Goal: Check status: Check status

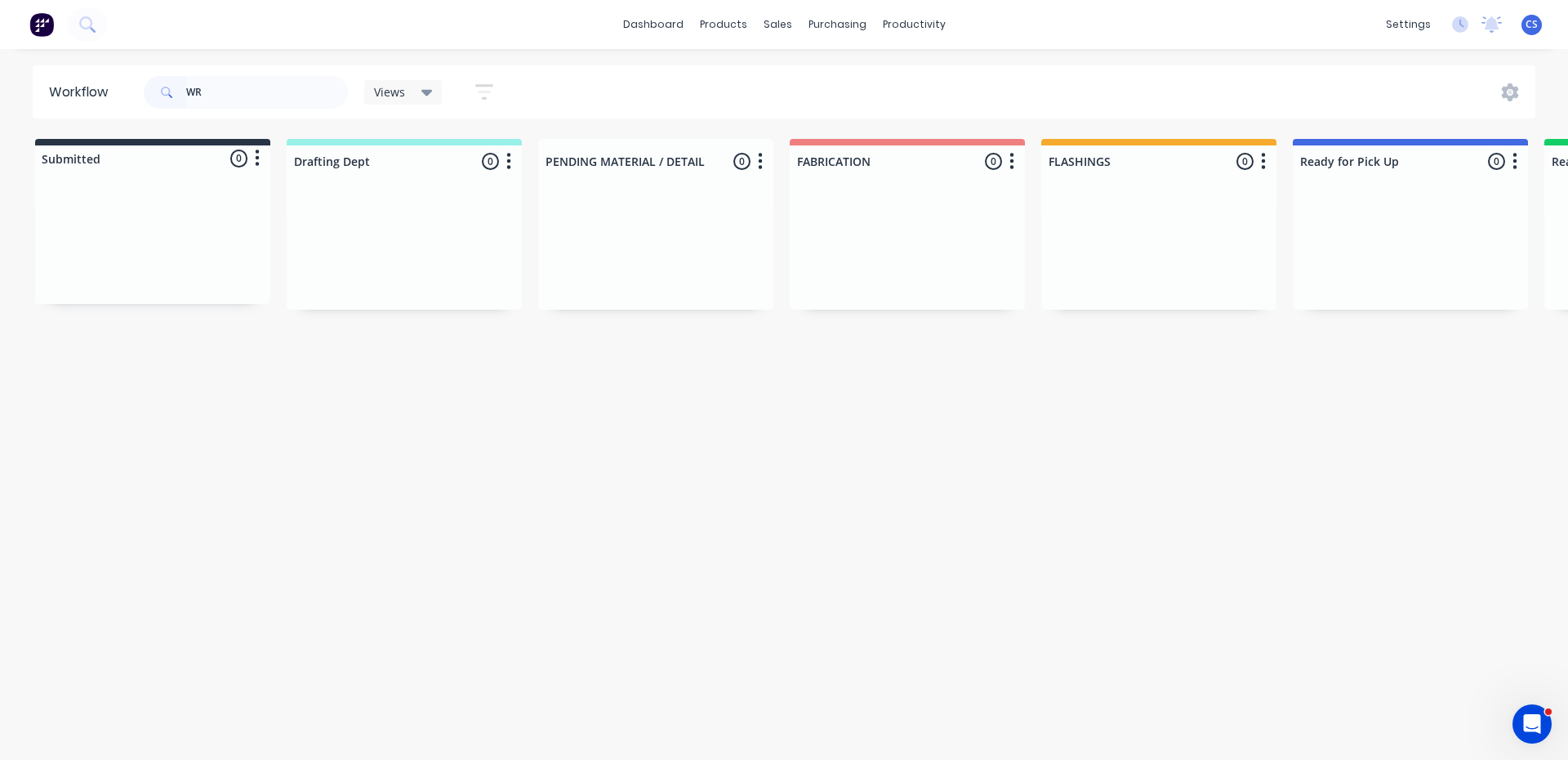
type input "W"
type input "HUNTER SILI"
click at [1362, 278] on div "Req. [DATE] PU" at bounding box center [1410, 277] width 206 height 28
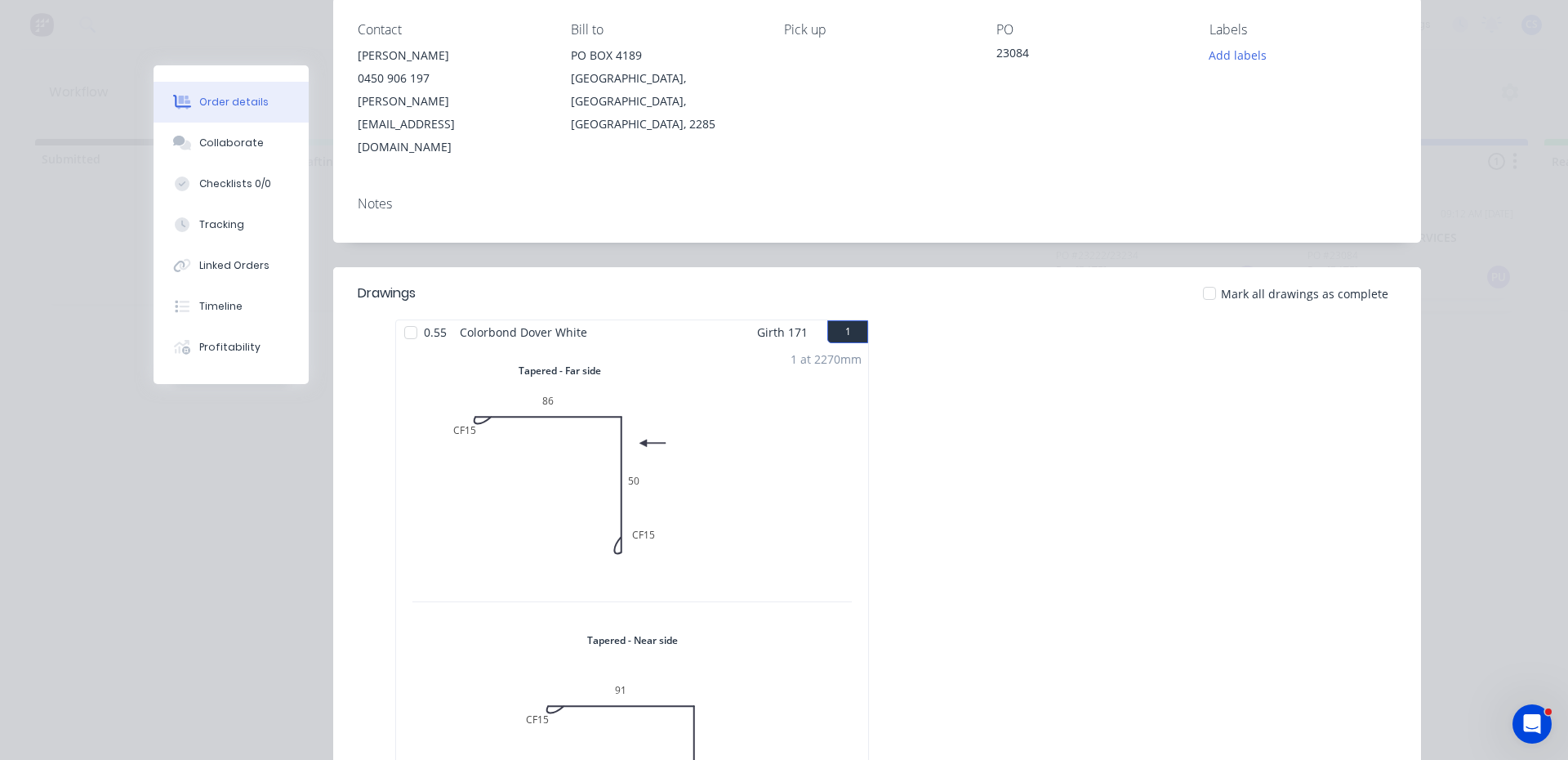
scroll to position [327, 0]
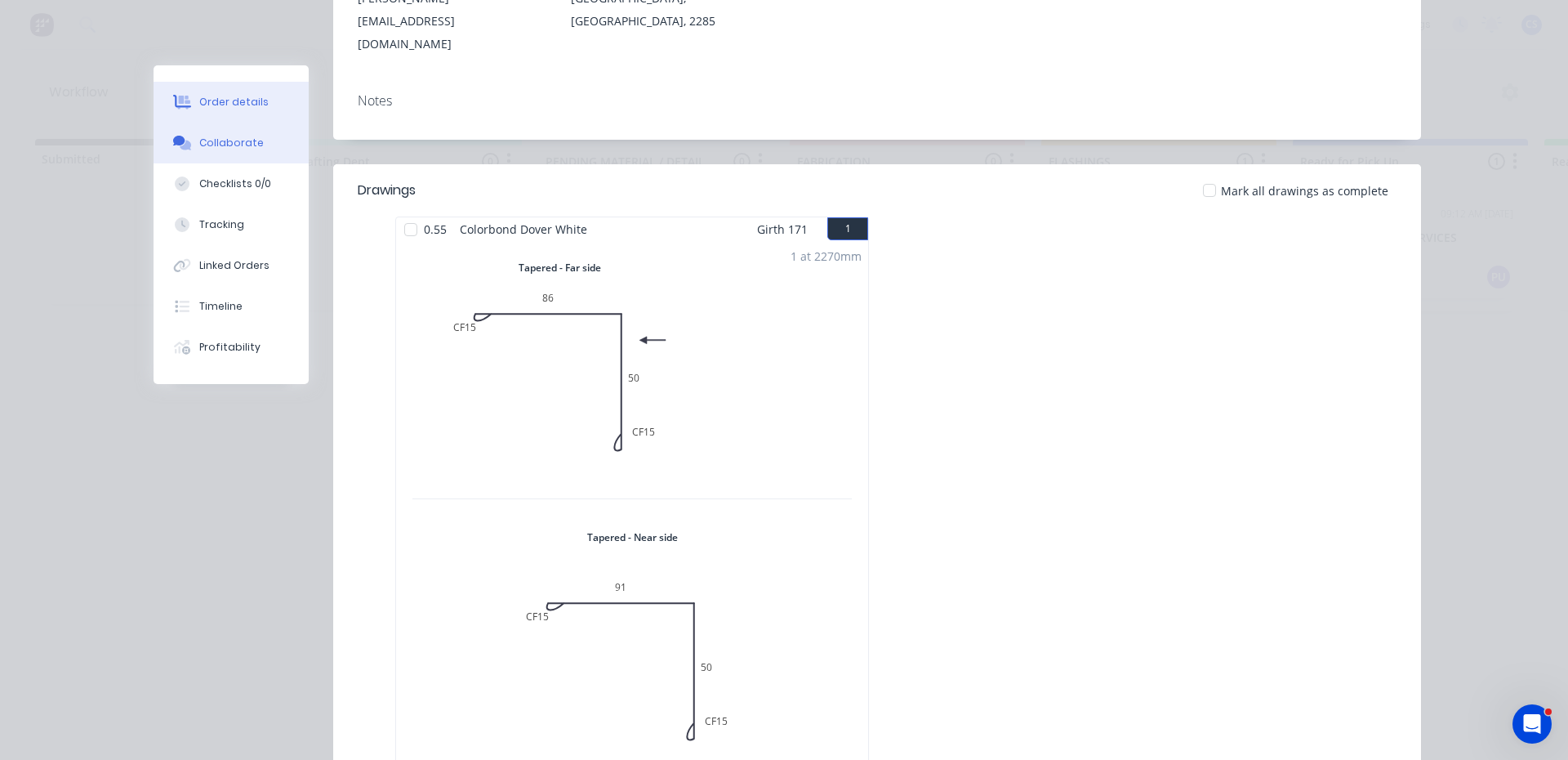
click at [218, 129] on button "Collaborate" at bounding box center [231, 143] width 155 height 41
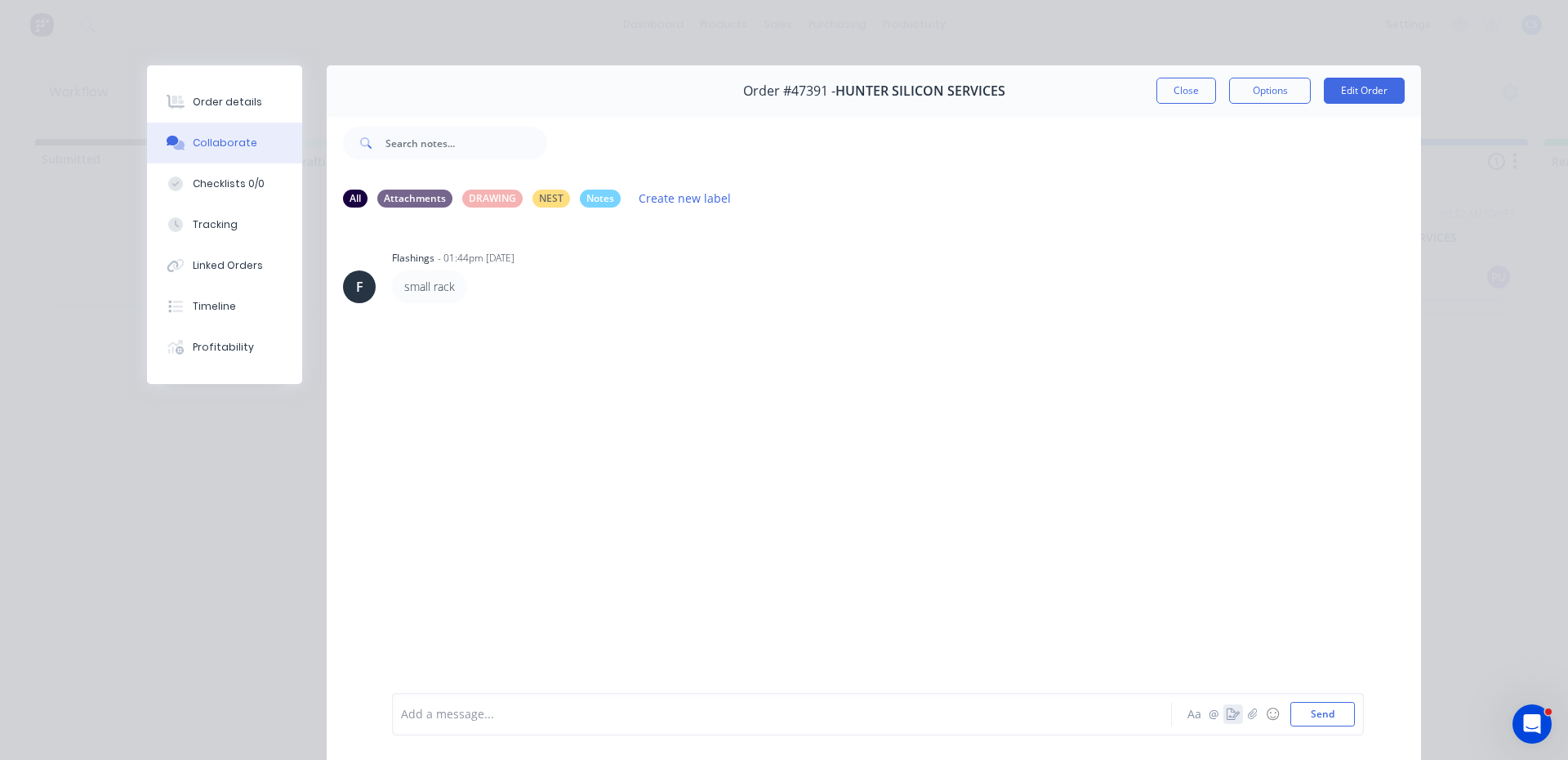
click at [1226, 708] on icon "button" at bounding box center [1233, 713] width 13 height 11
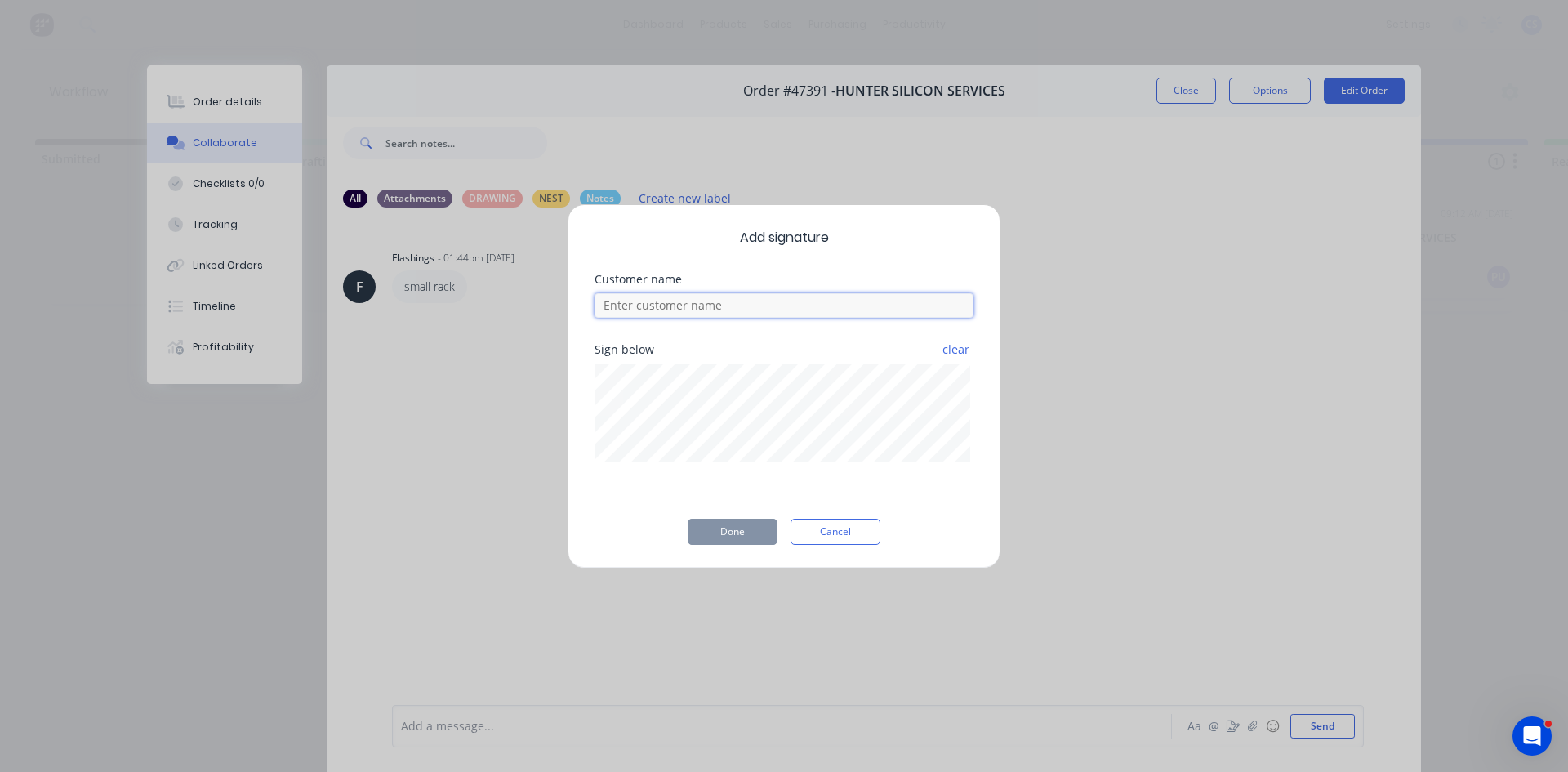
click at [773, 307] on input at bounding box center [784, 305] width 379 height 25
type input "[PERSON_NAME]"
click at [755, 531] on button "Done" at bounding box center [732, 532] width 90 height 26
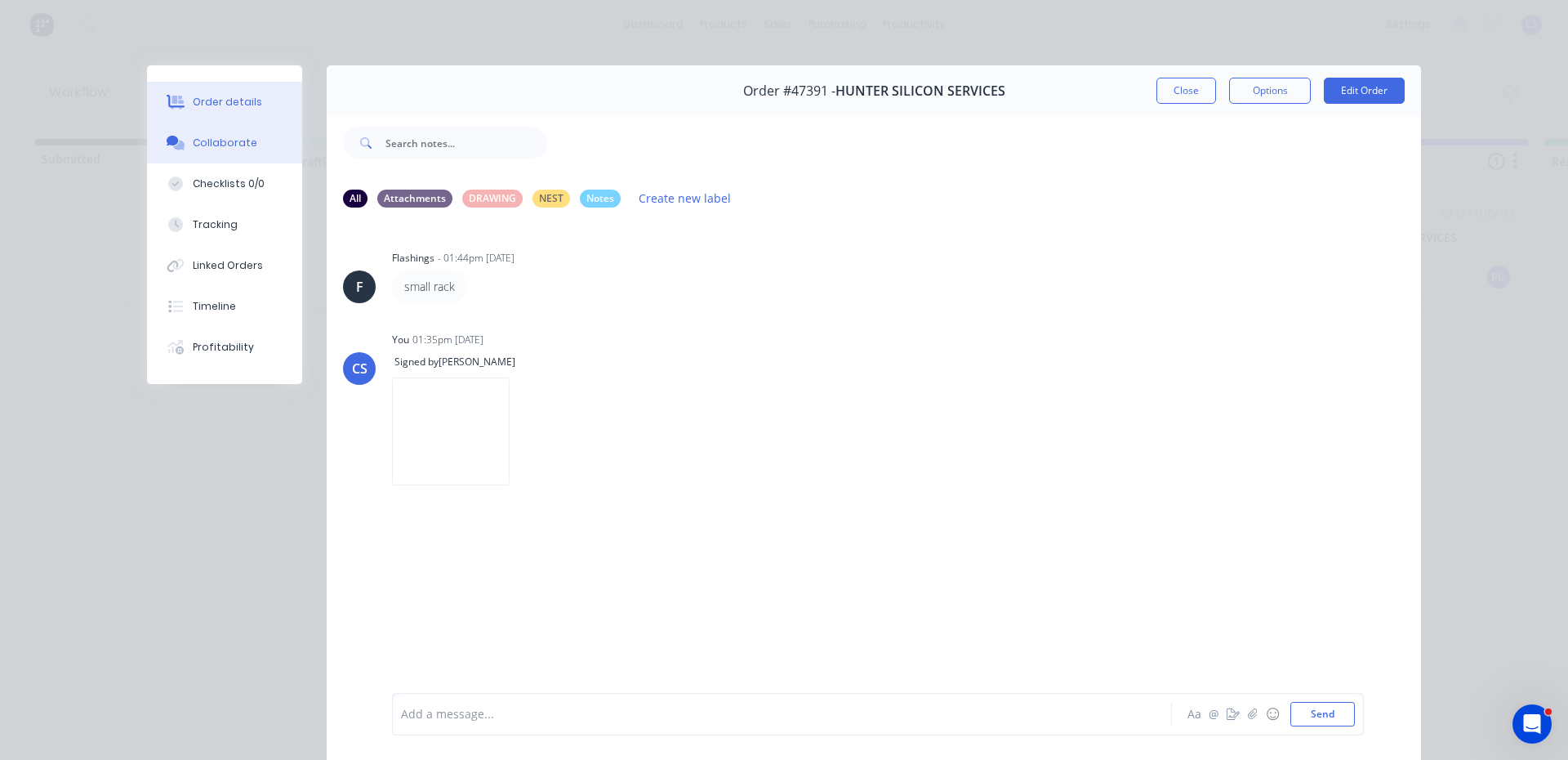
click at [242, 106] on div "Order details" at bounding box center [227, 102] width 70 height 15
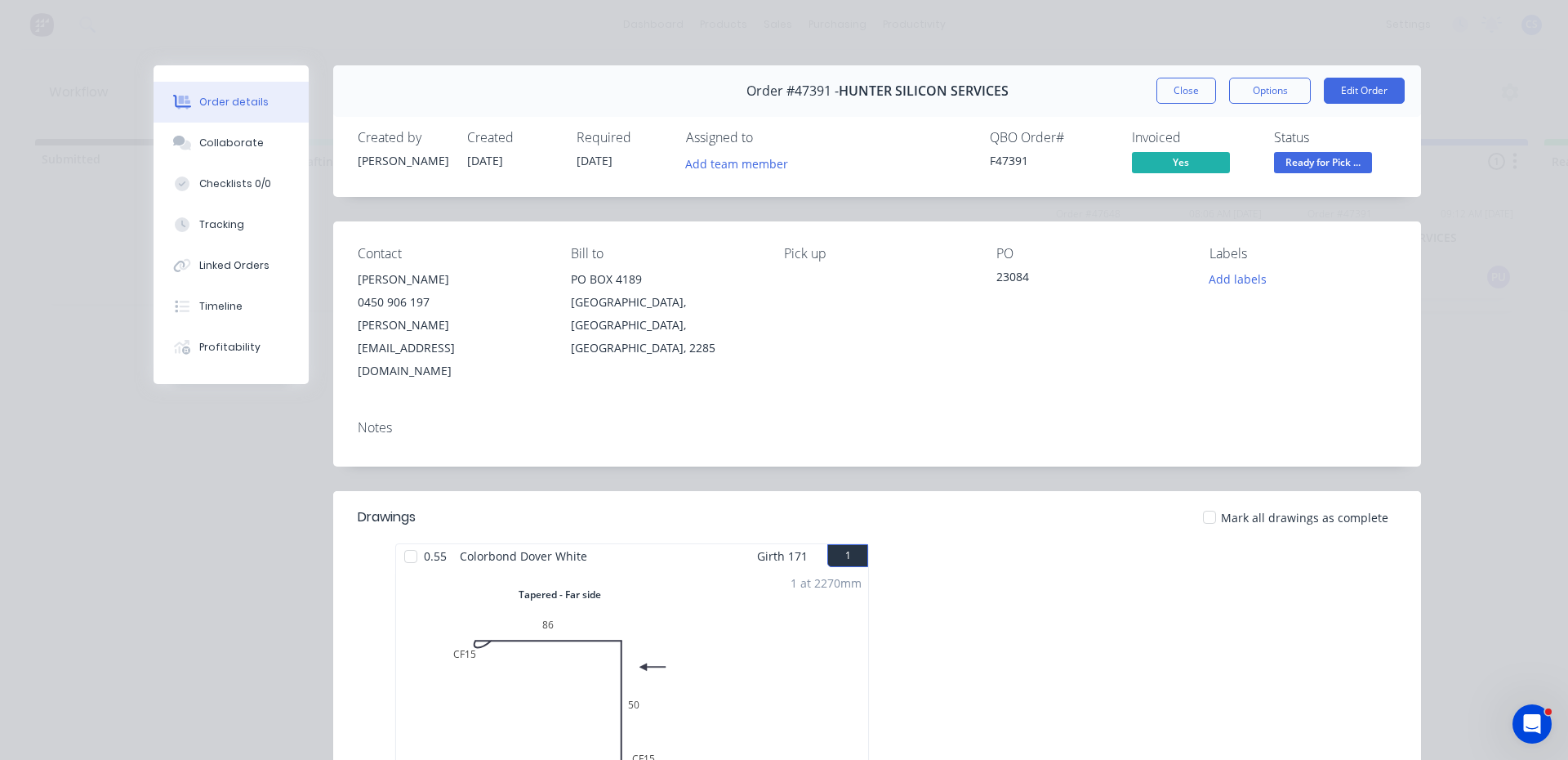
click at [1297, 151] on div "Status Ready for Pick ..." at bounding box center [1335, 153] width 122 height 48
click at [1299, 166] on span "Ready for Pick ..." at bounding box center [1322, 162] width 98 height 20
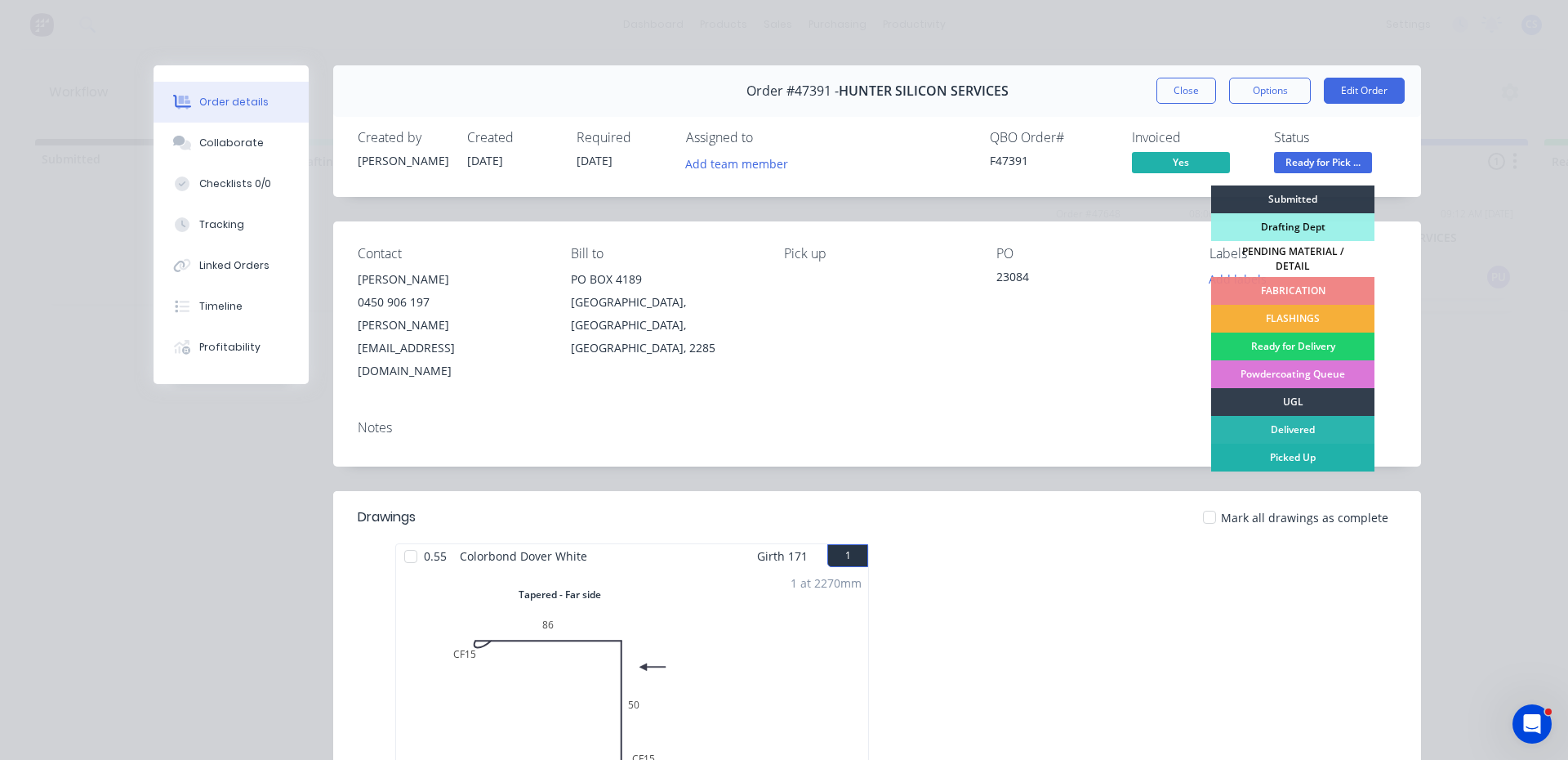
click at [1305, 454] on div "Picked Up" at bounding box center [1293, 458] width 164 height 28
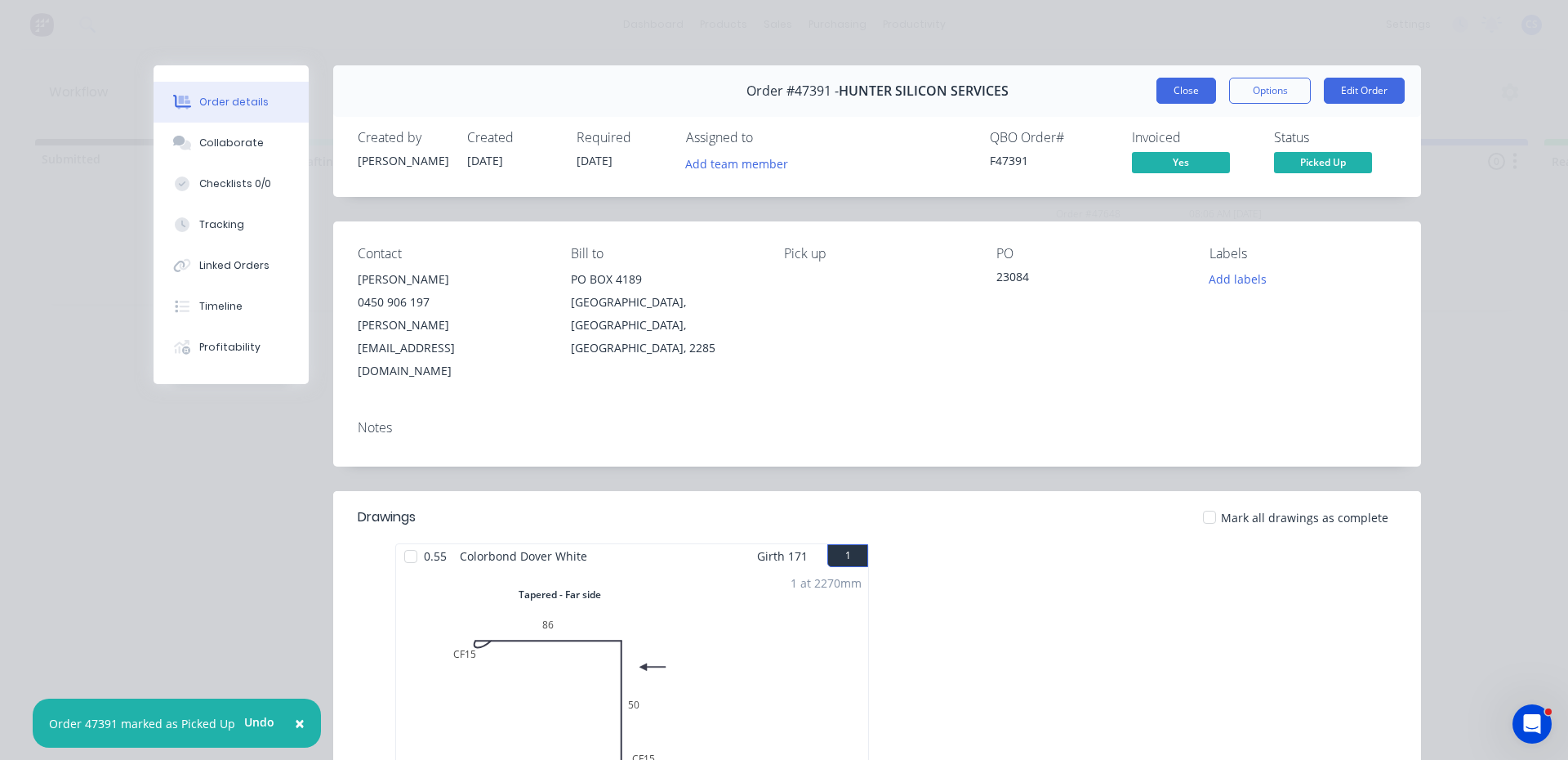
click at [1182, 83] on button "Close" at bounding box center [1186, 91] width 60 height 26
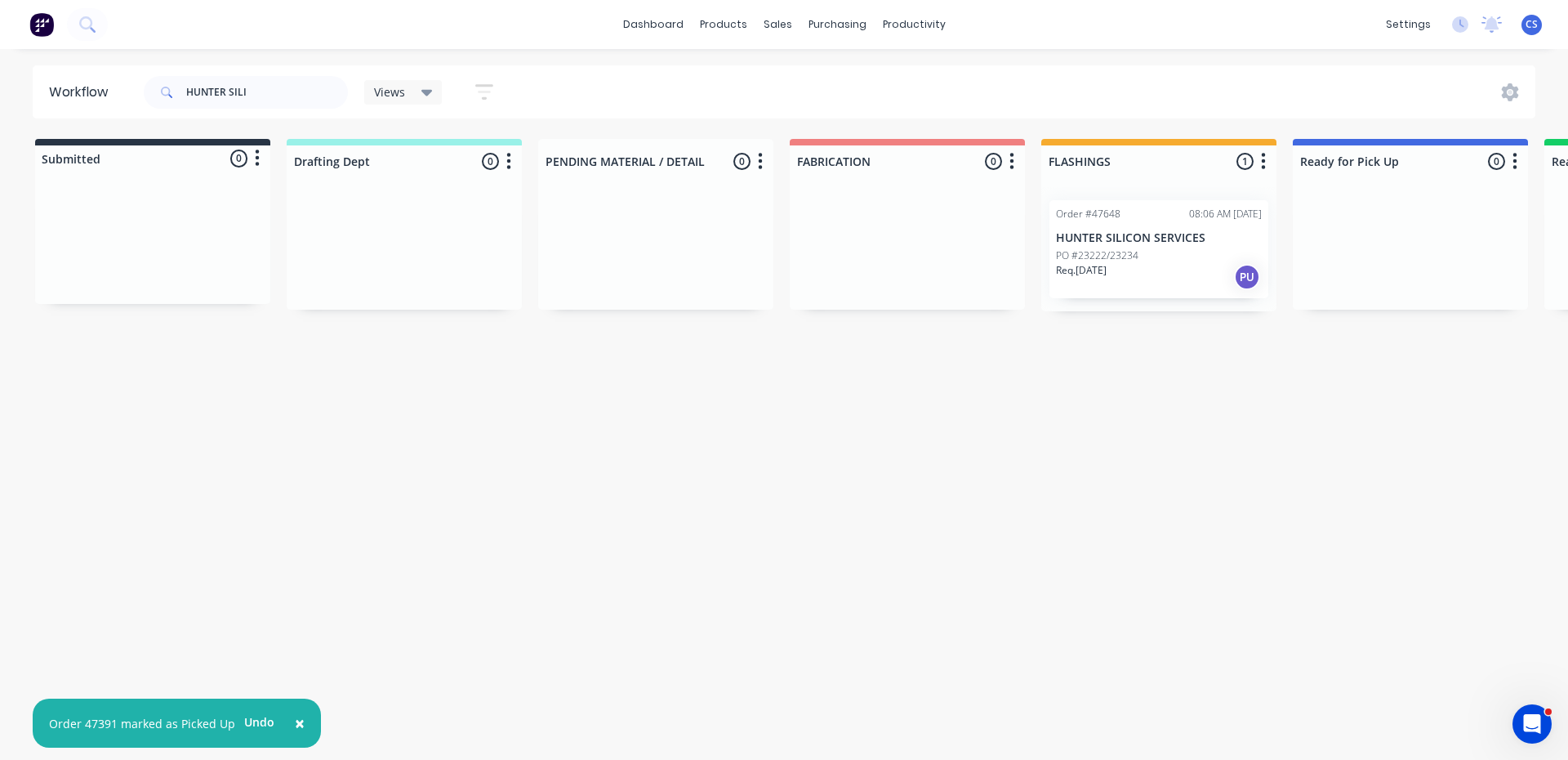
click at [1138, 251] on div "PO #23222/23234" at bounding box center [1159, 255] width 206 height 15
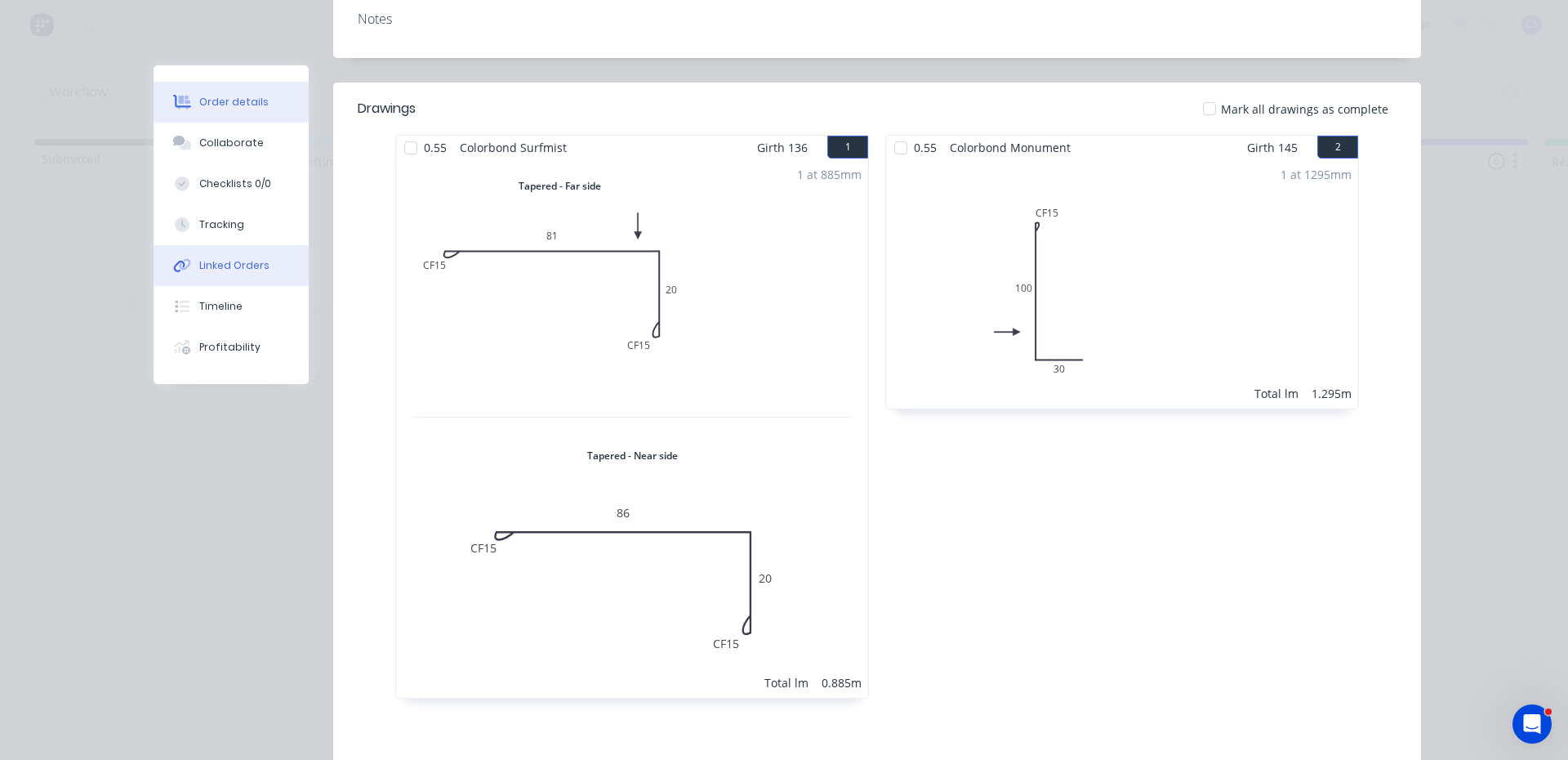
scroll to position [245, 0]
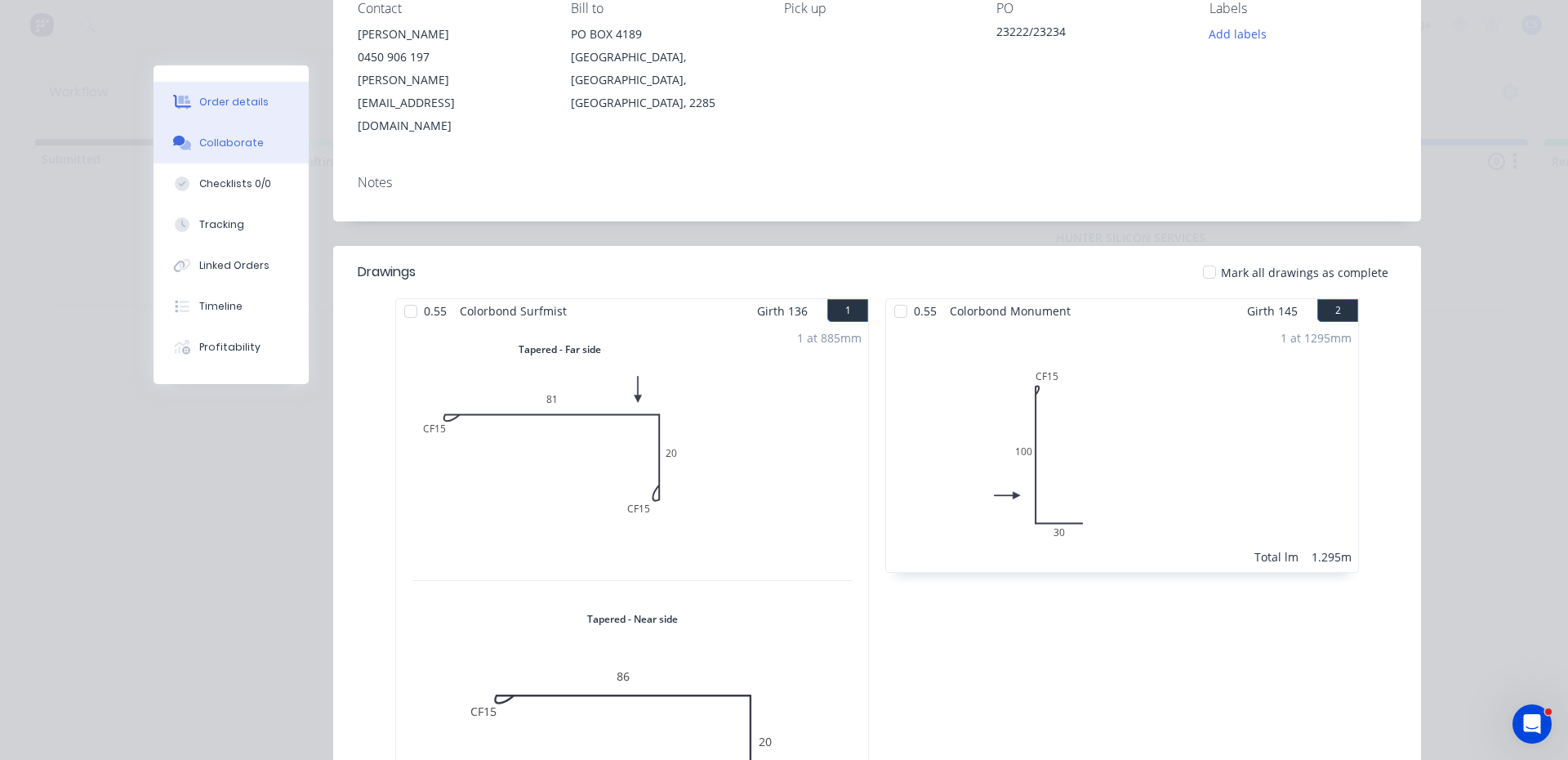
click at [250, 140] on div "Collaborate" at bounding box center [231, 143] width 64 height 15
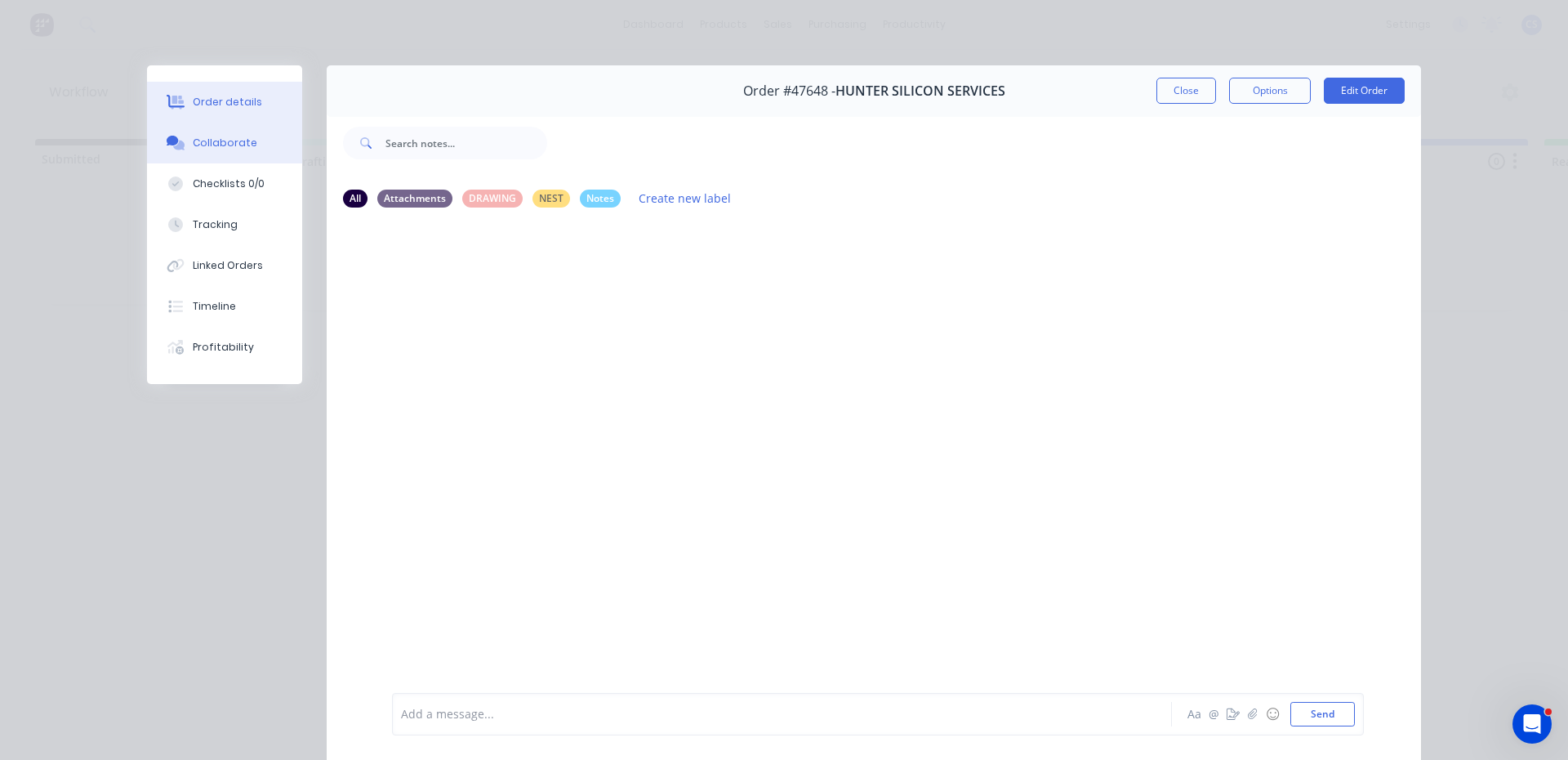
click at [239, 92] on button "Order details" at bounding box center [225, 102] width 155 height 41
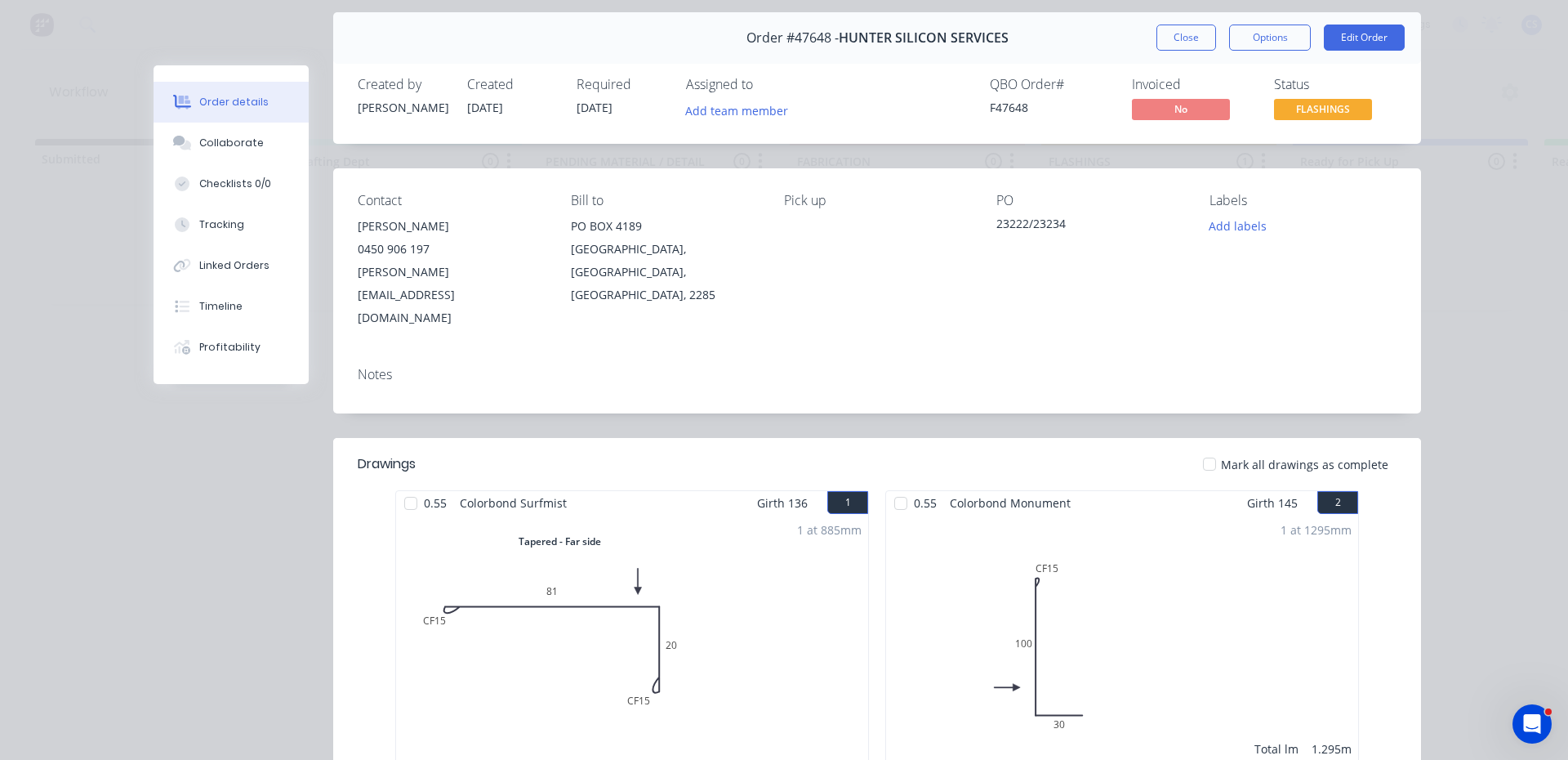
scroll to position [82, 0]
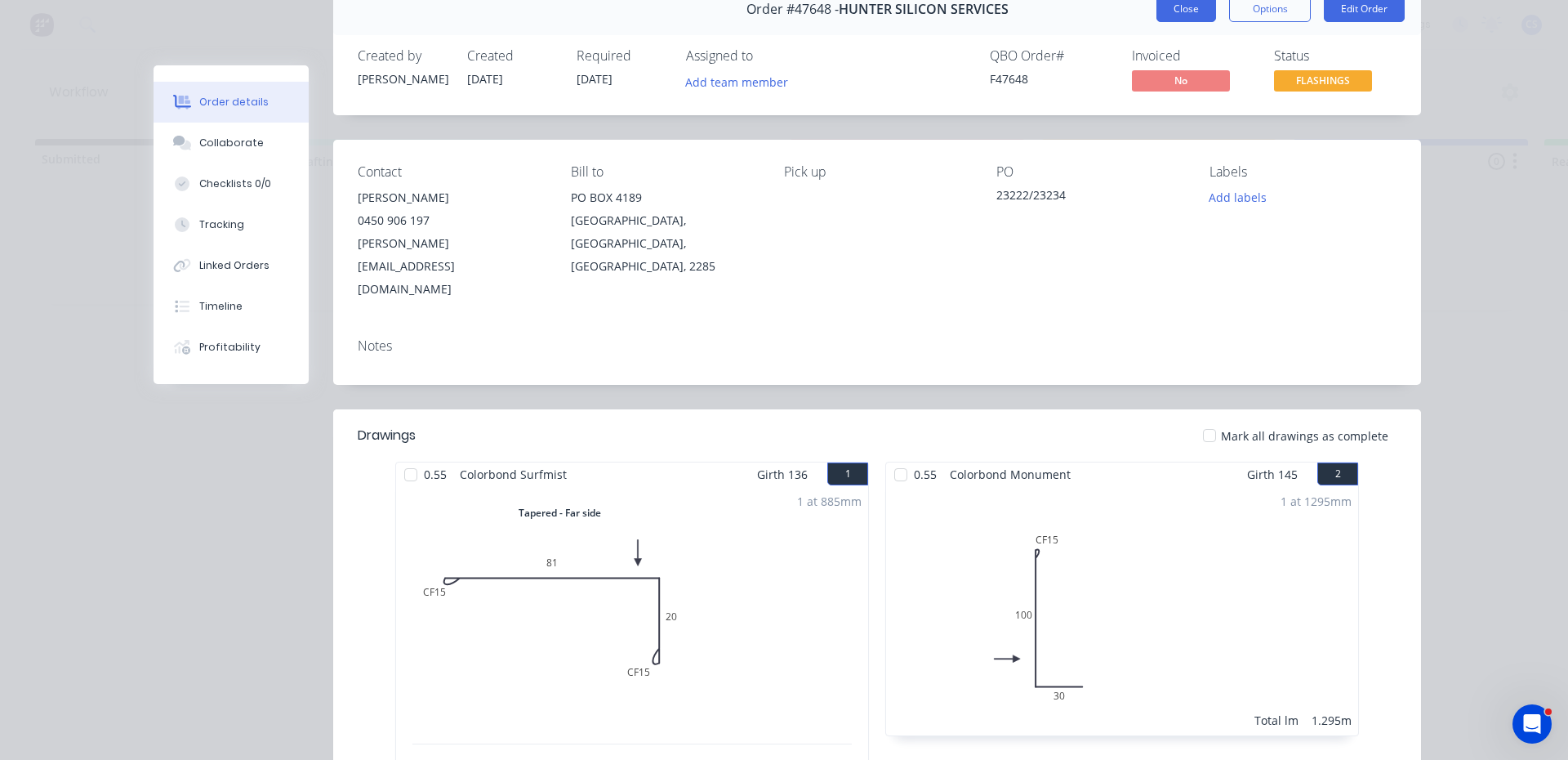
click at [1176, 18] on button "Close" at bounding box center [1186, 9] width 60 height 26
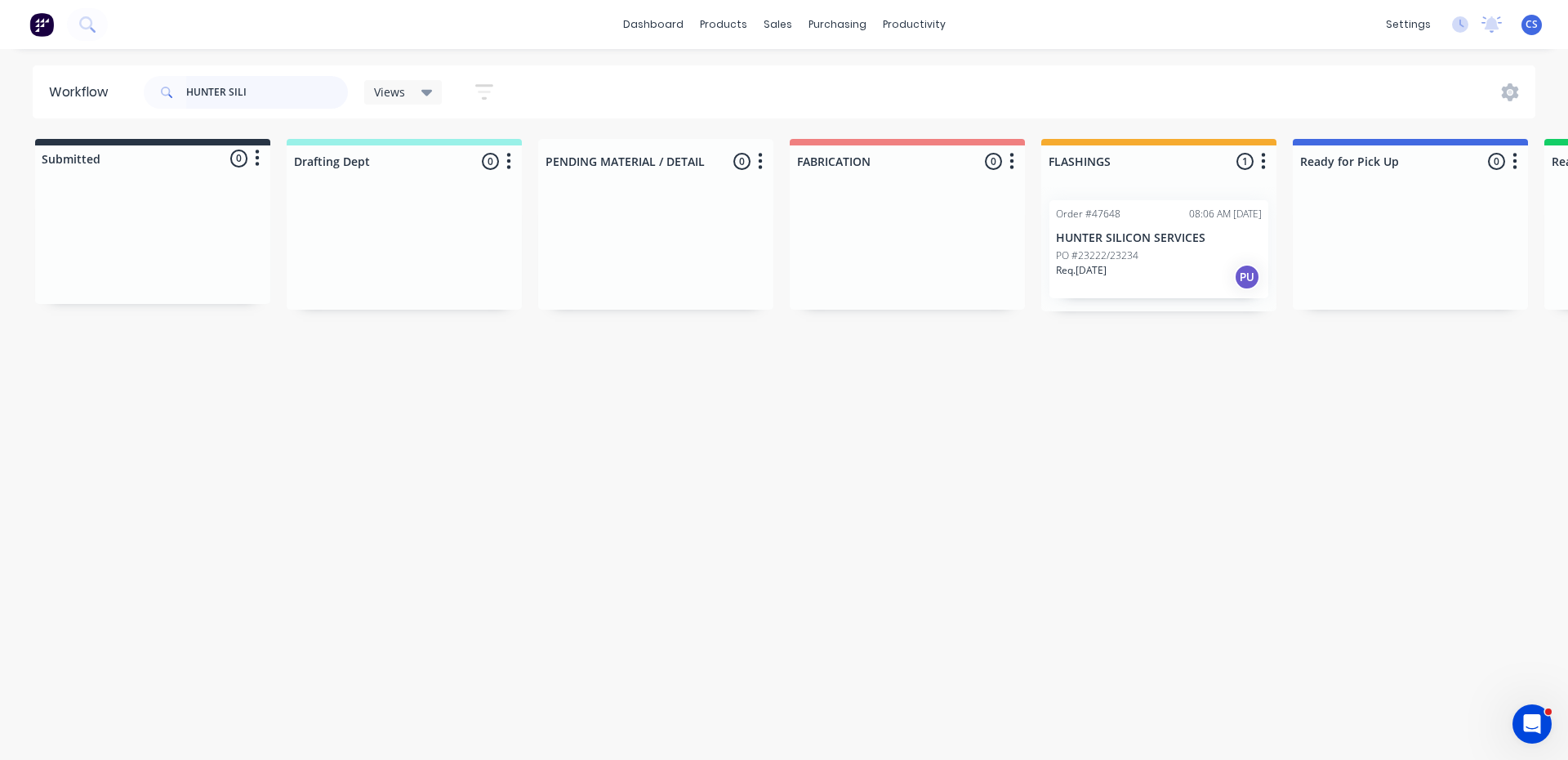
drag, startPoint x: 264, startPoint y: 97, endPoint x: 7, endPoint y: 85, distance: 257.3
click at [7, 85] on div "Workflow HUNTER SILI Views Save new view None (Default) edit Nilesh edit Produc…" at bounding box center [784, 92] width 1568 height 53
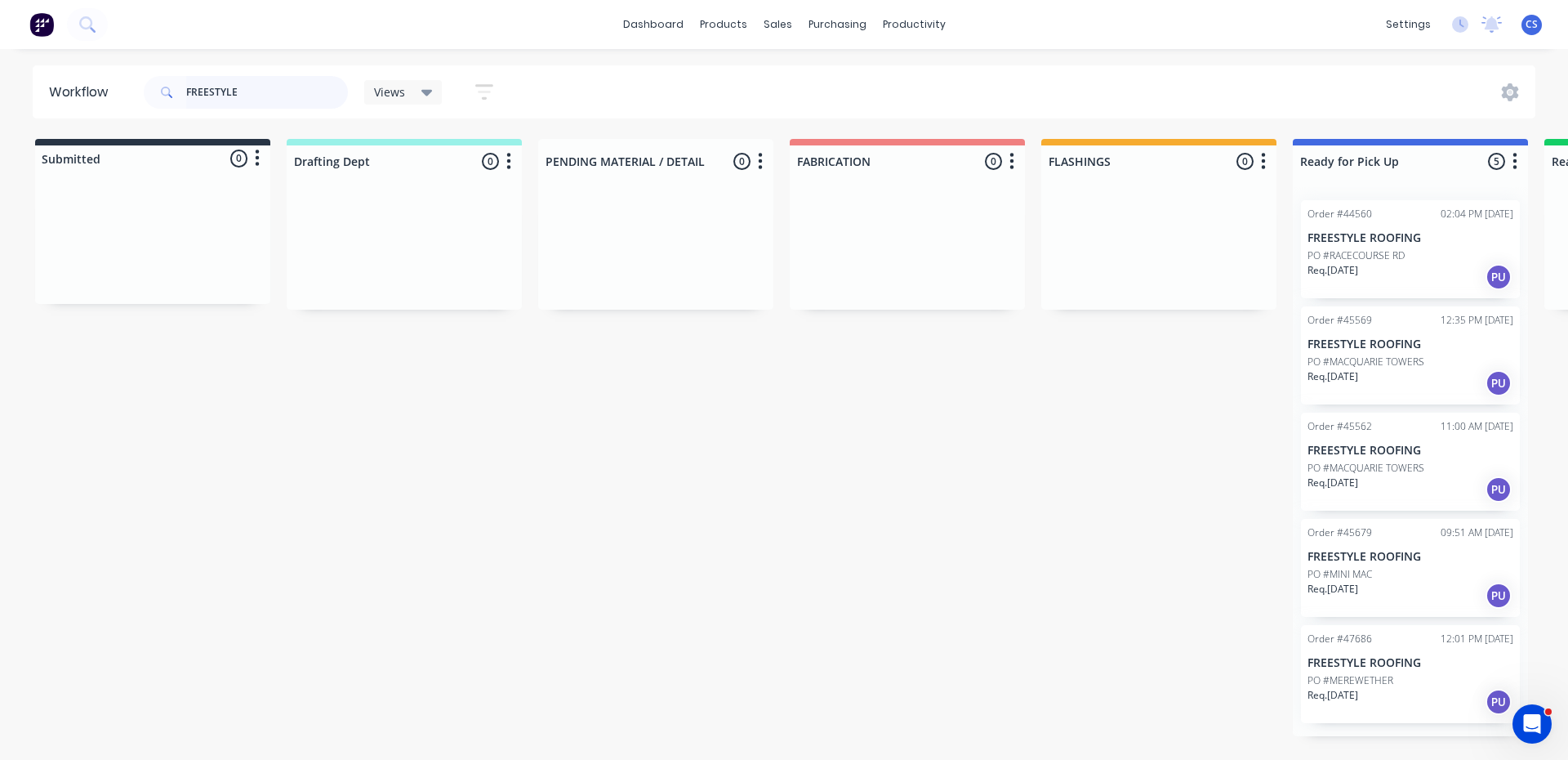
type input "FREESTYLE"
click at [1393, 704] on div "Req. [DATE] PU" at bounding box center [1410, 702] width 206 height 28
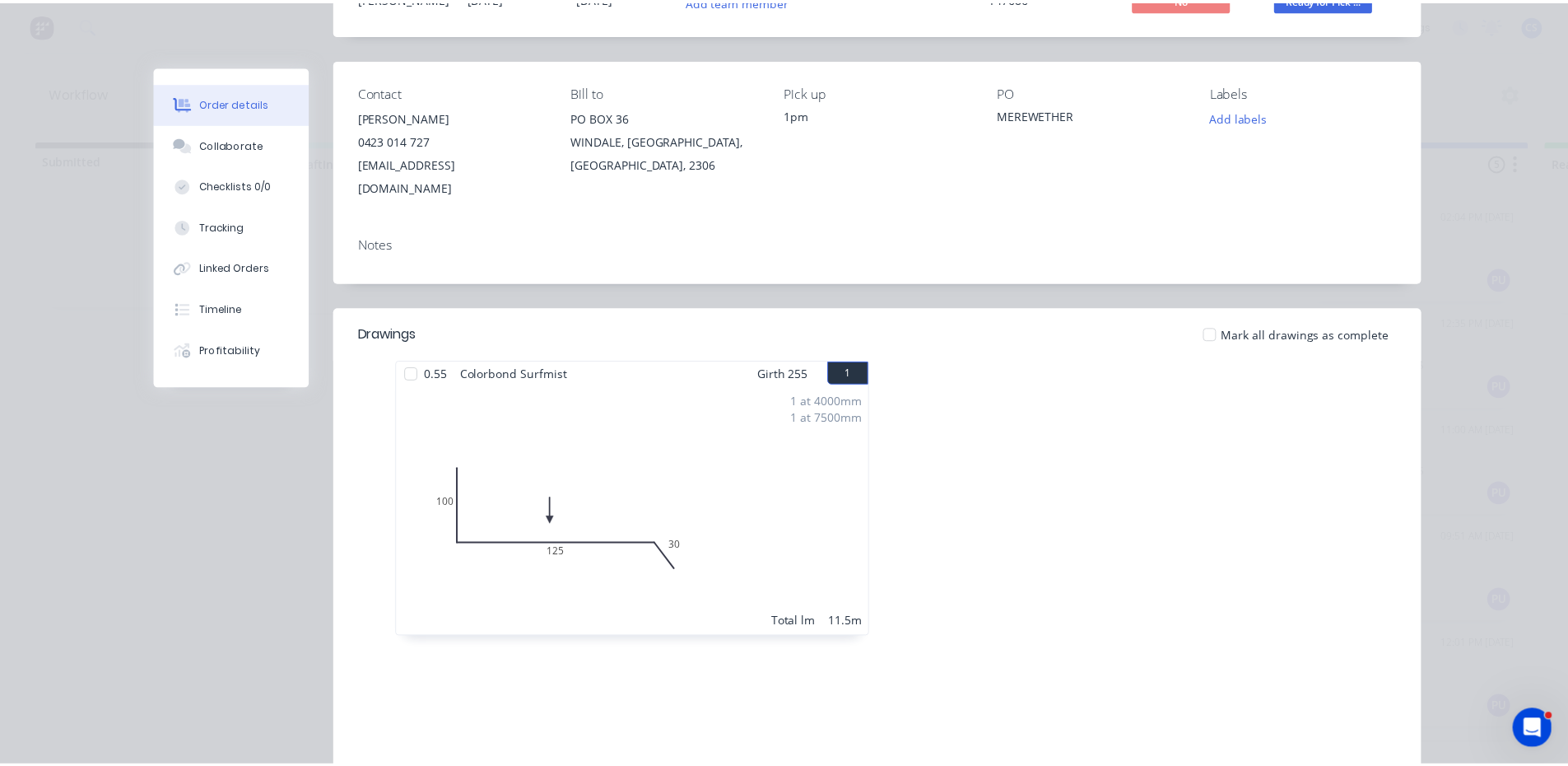
scroll to position [0, 0]
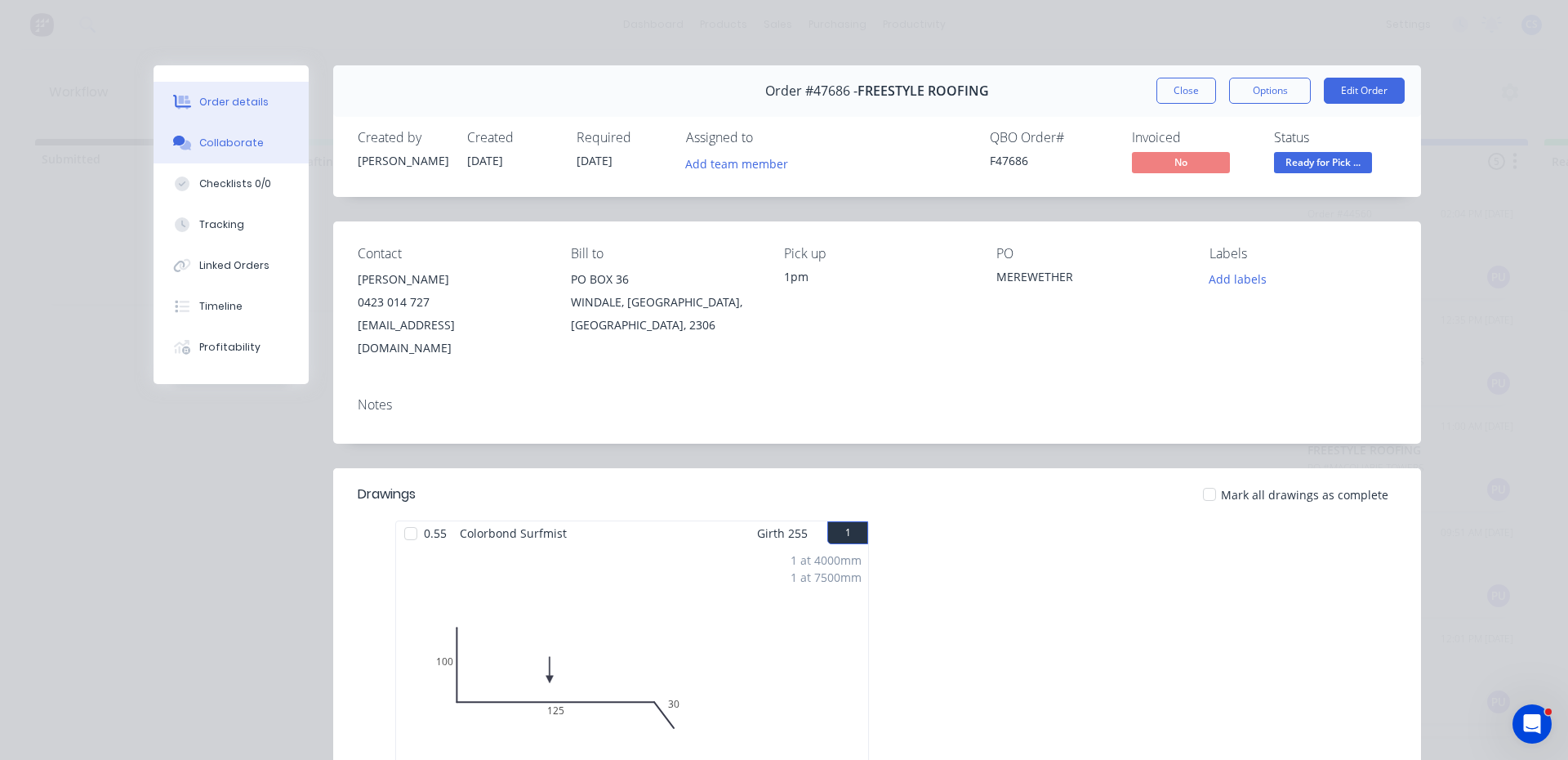
click at [220, 150] on div "Collaborate" at bounding box center [231, 143] width 64 height 15
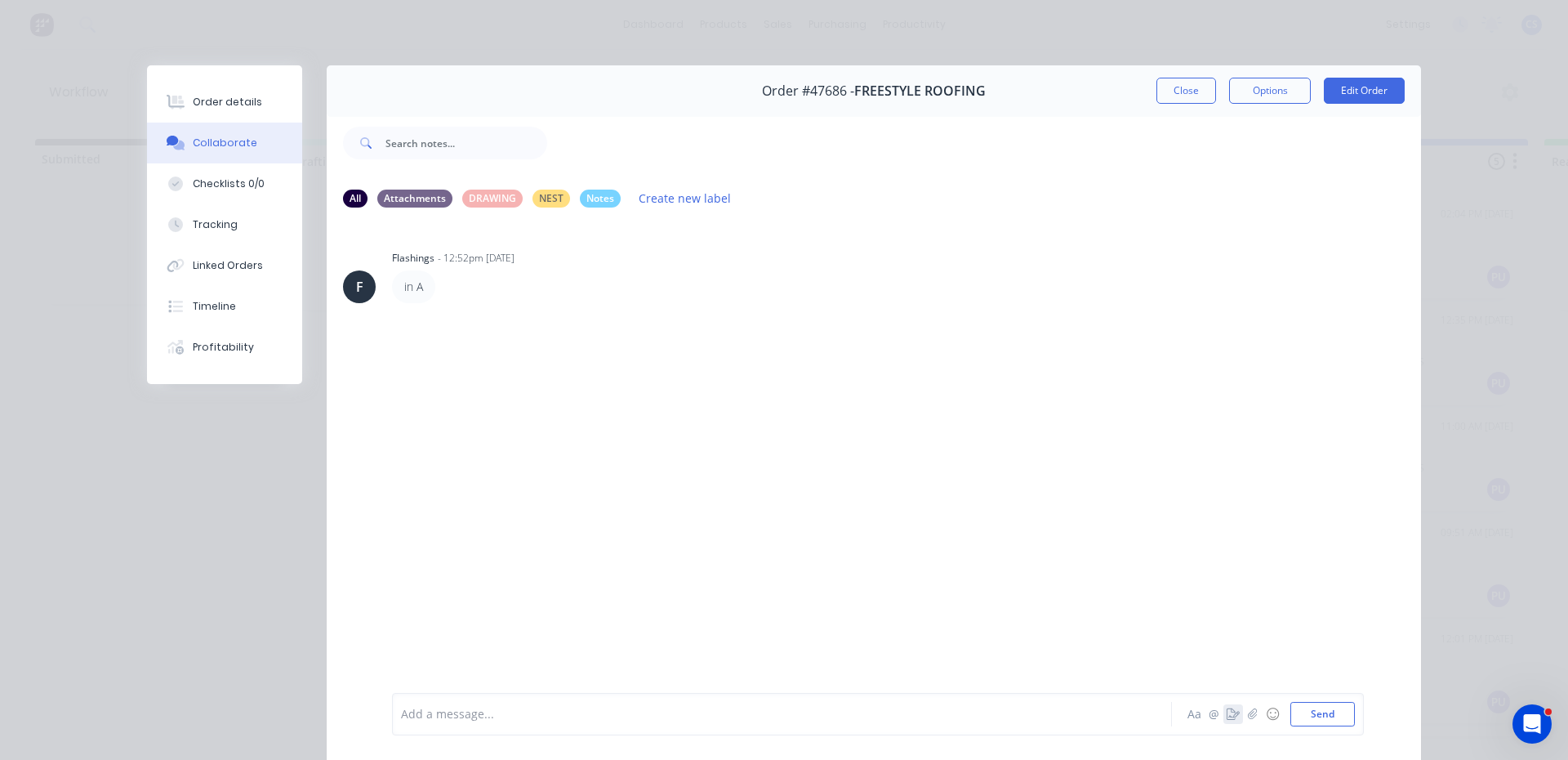
click at [1224, 716] on button "button" at bounding box center [1233, 714] width 19 height 19
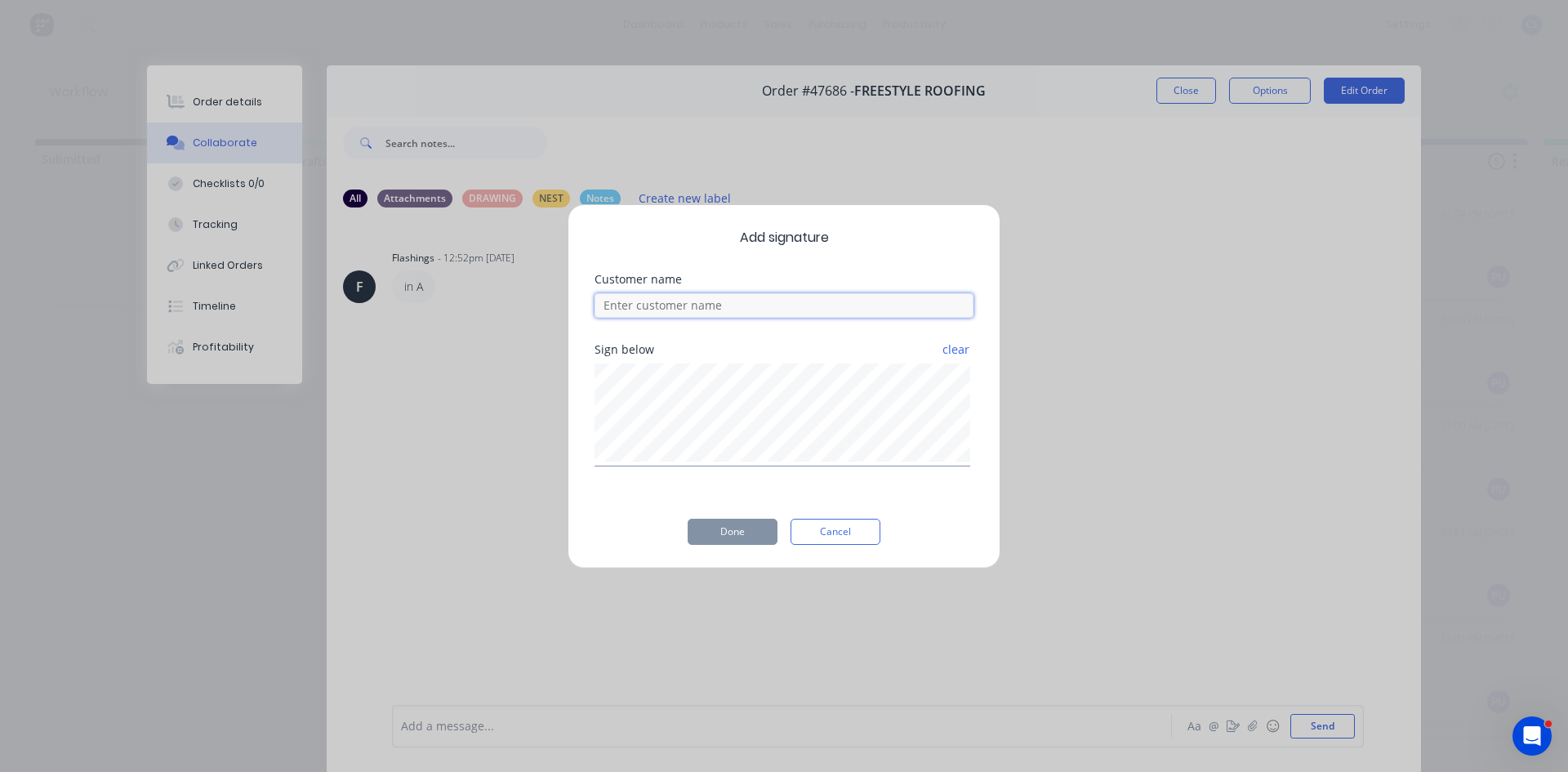
click at [641, 310] on input at bounding box center [784, 305] width 379 height 25
type input "[PERSON_NAME]"
click at [722, 533] on button "Done" at bounding box center [732, 532] width 90 height 26
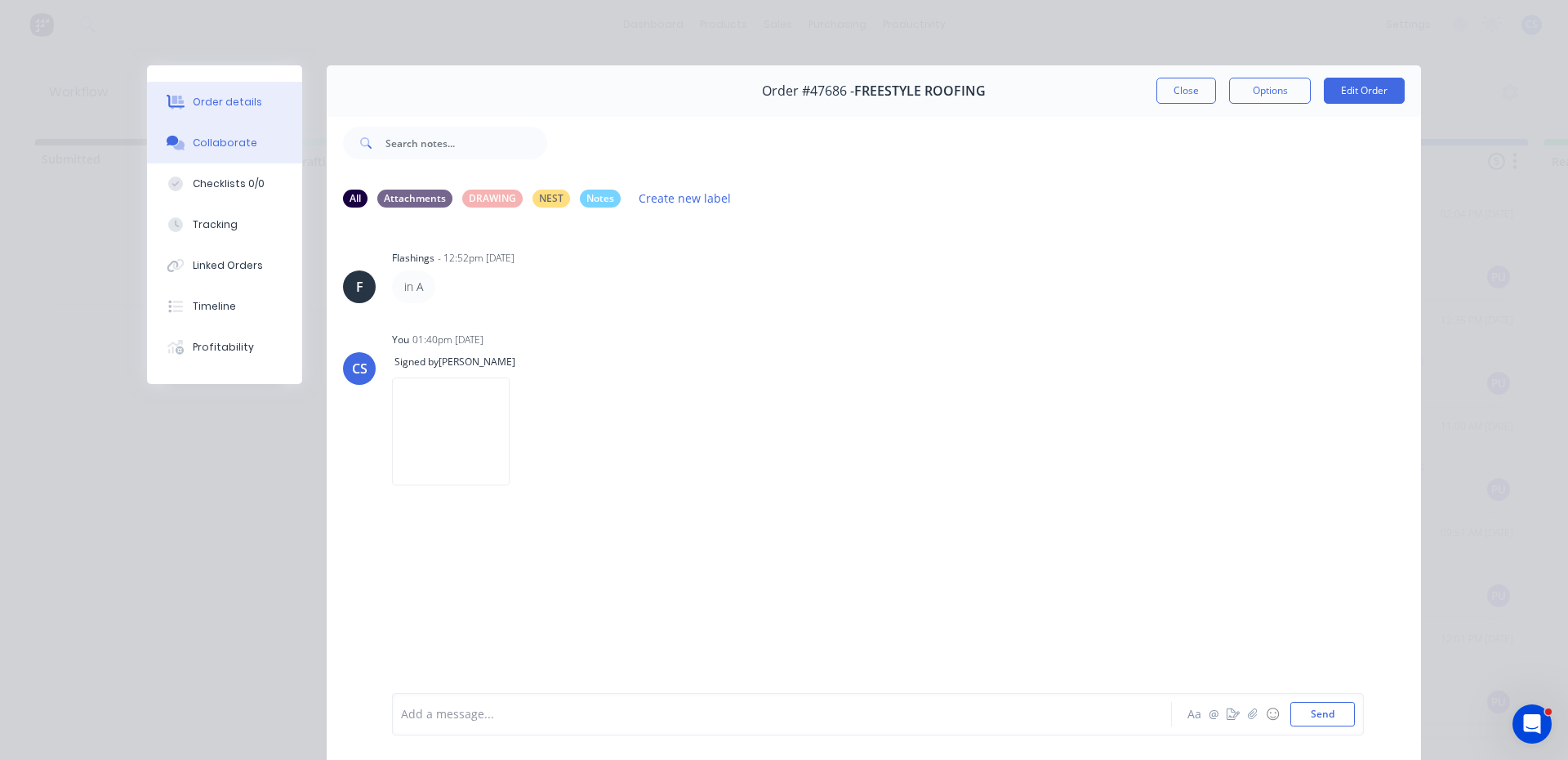
click at [209, 114] on button "Order details" at bounding box center [225, 102] width 155 height 41
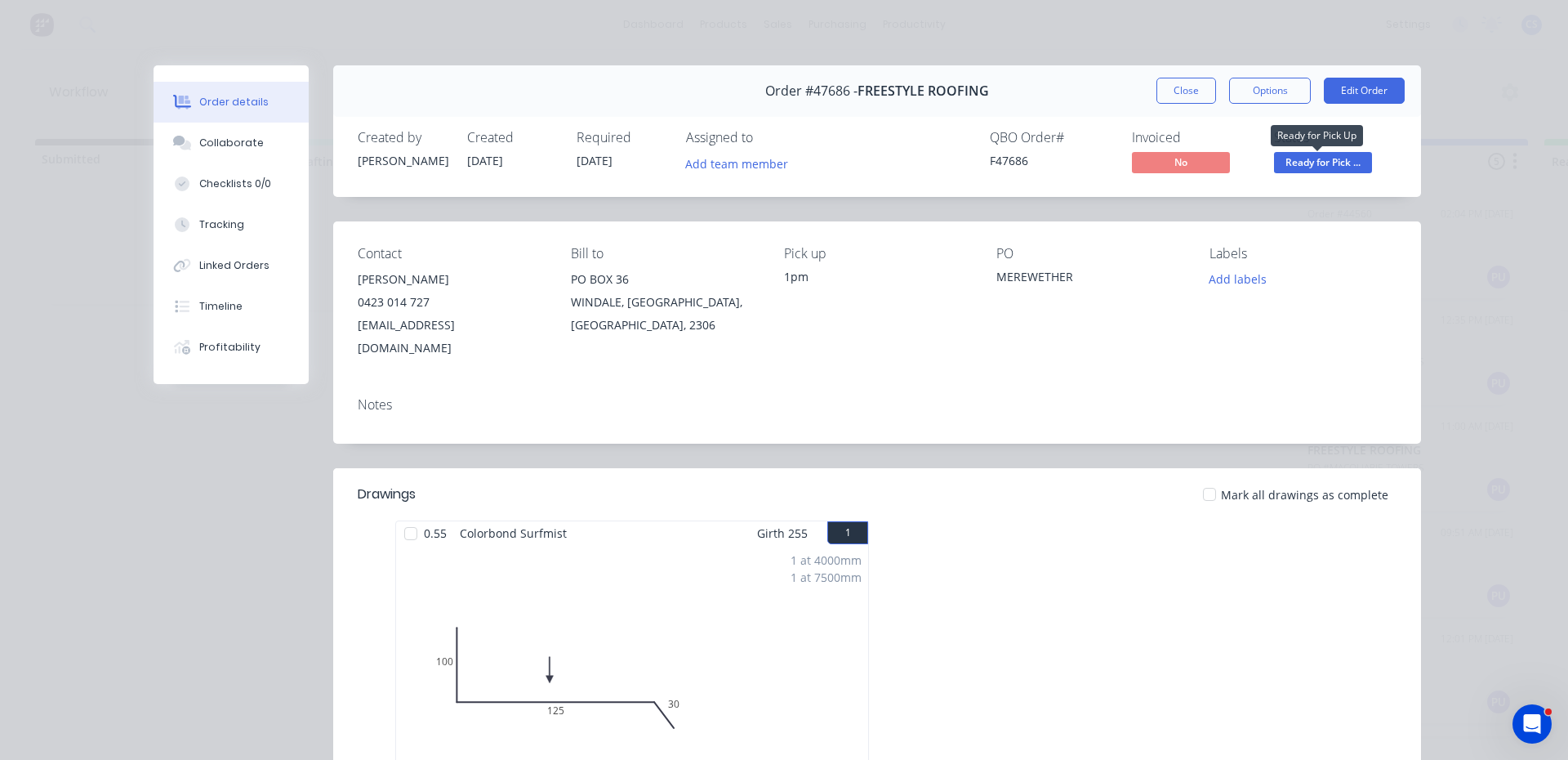
click at [1301, 170] on span "Ready for Pick ..." at bounding box center [1322, 162] width 98 height 20
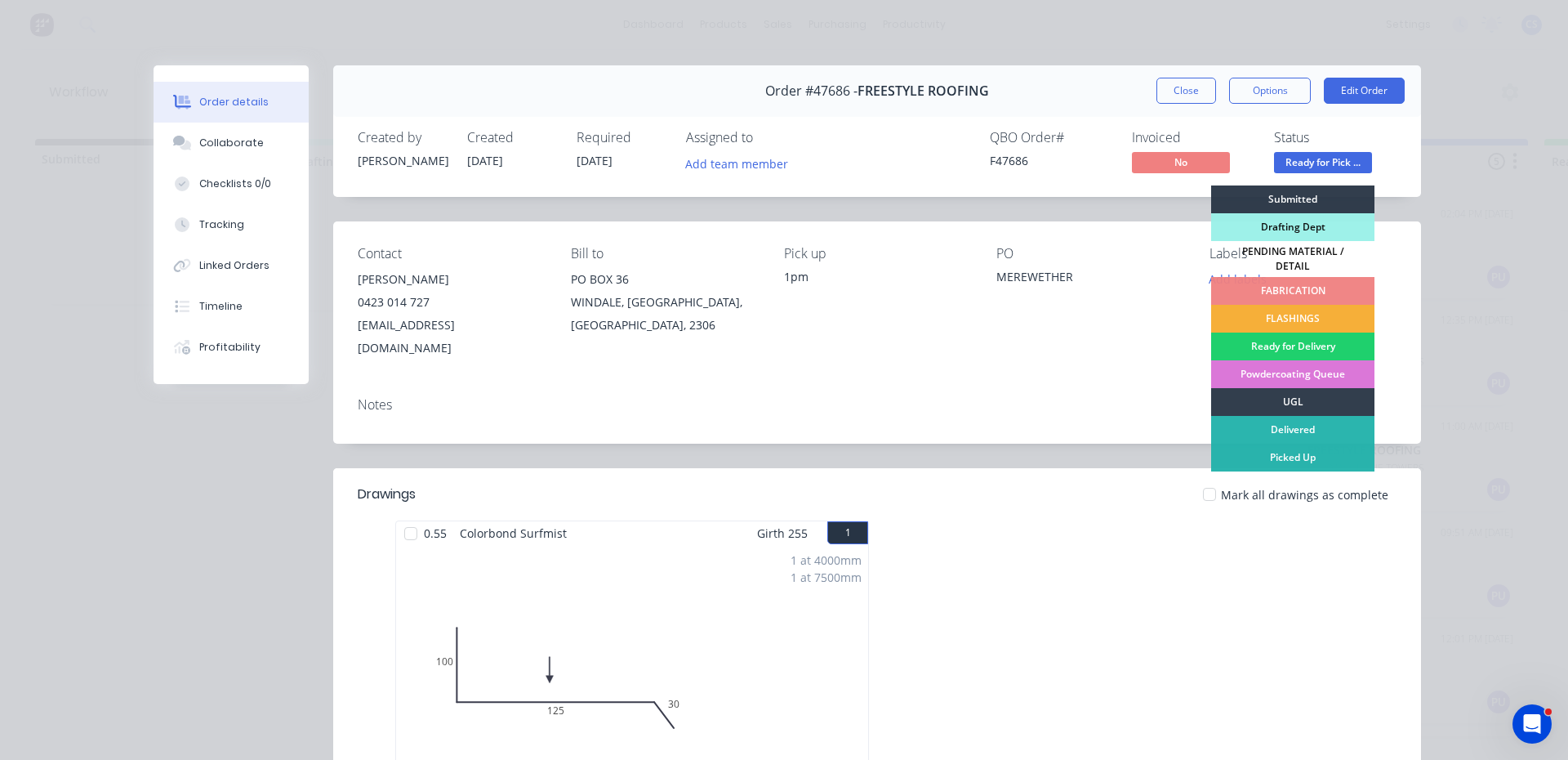
click at [1252, 451] on div "Picked Up" at bounding box center [1293, 458] width 164 height 28
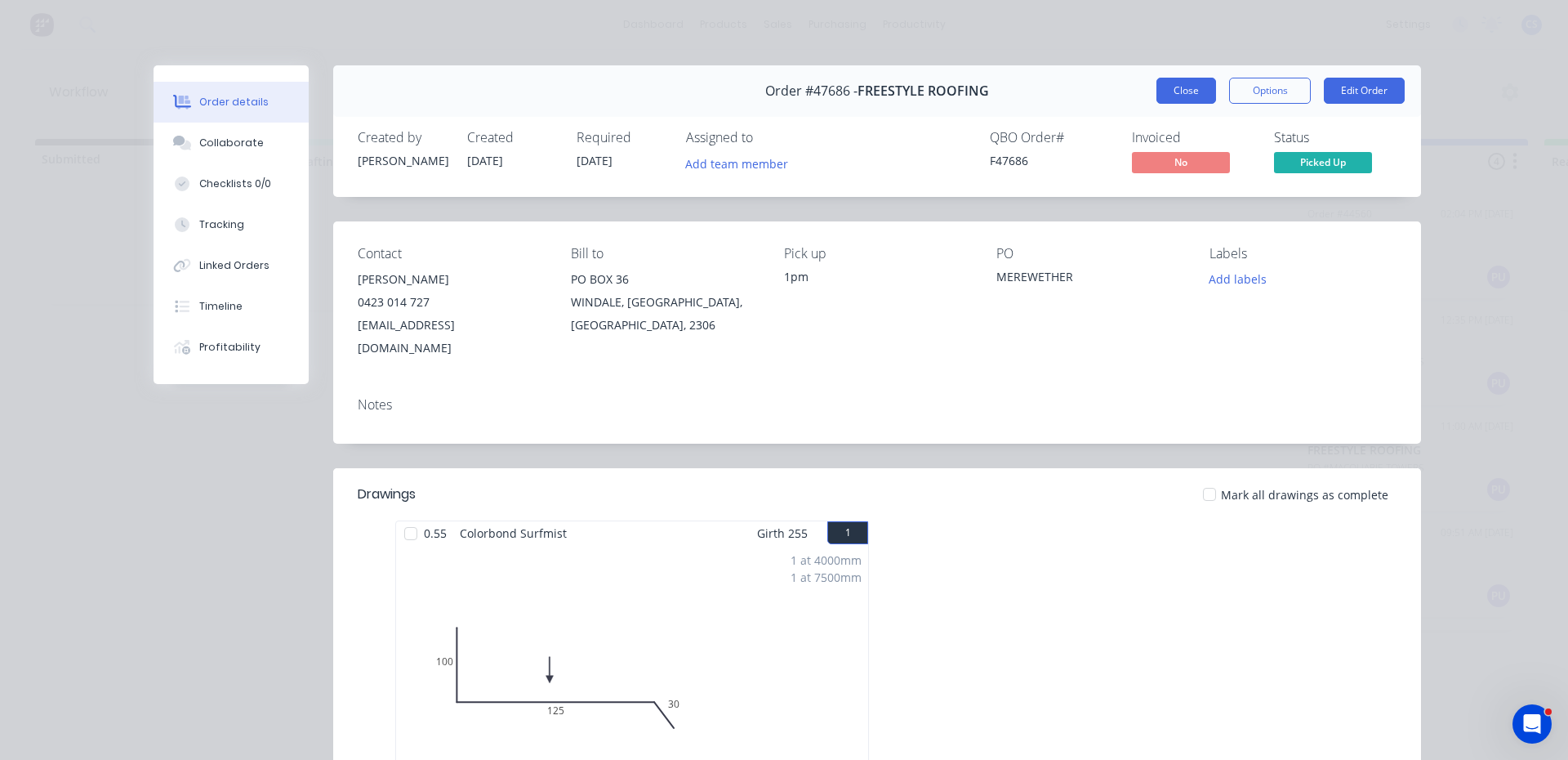
click at [1196, 96] on button "Close" at bounding box center [1186, 91] width 60 height 26
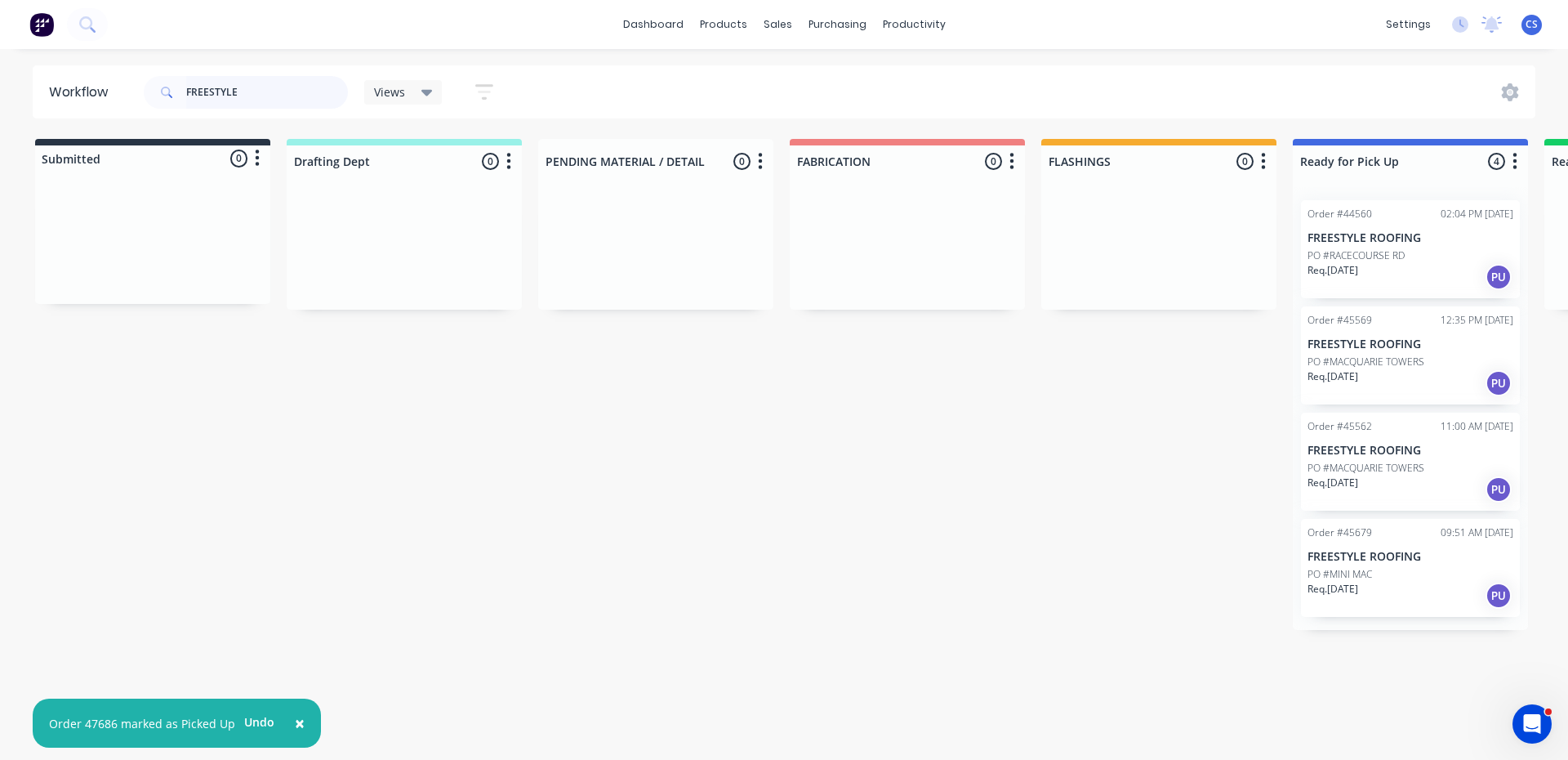
drag, startPoint x: 260, startPoint y: 101, endPoint x: 98, endPoint y: 91, distance: 162.3
click at [98, 91] on header "Workflow FREESTYLE Views Save new view None (Default) edit Nilesh edit Producti…" at bounding box center [784, 92] width 1504 height 53
